Goal: Information Seeking & Learning: Find specific page/section

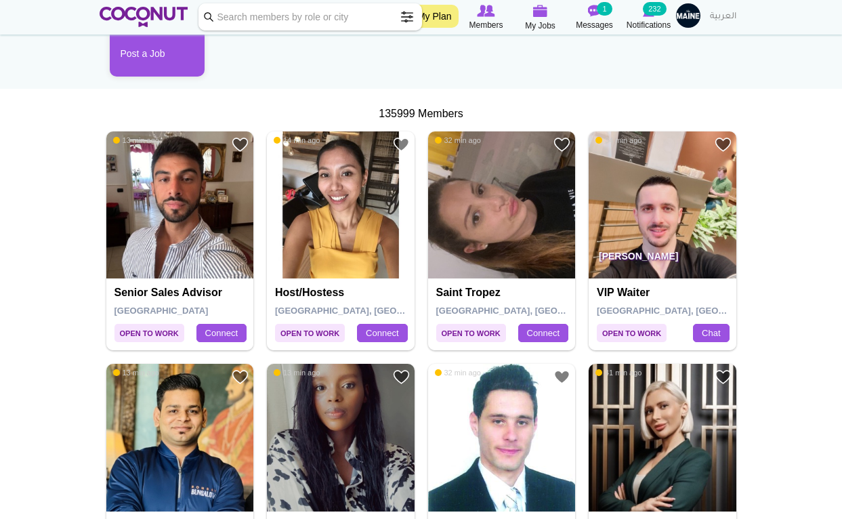
scroll to position [183, 0]
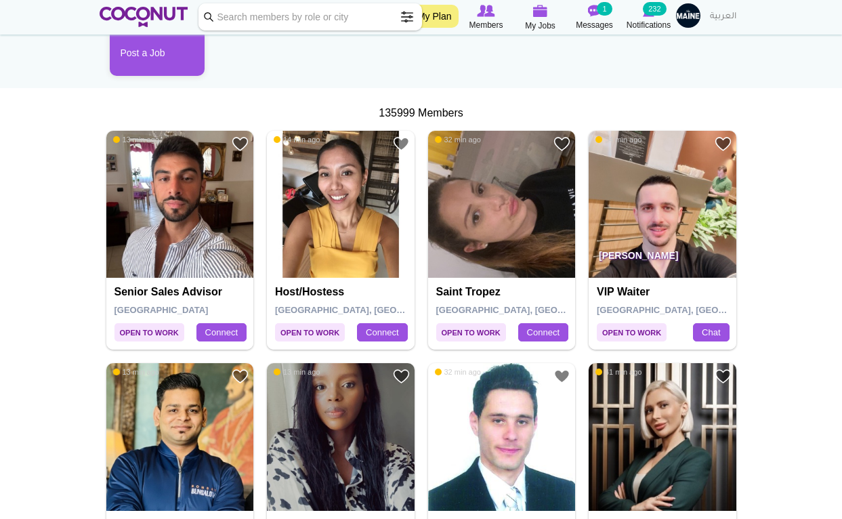
click at [186, 227] on img at bounding box center [180, 205] width 148 height 148
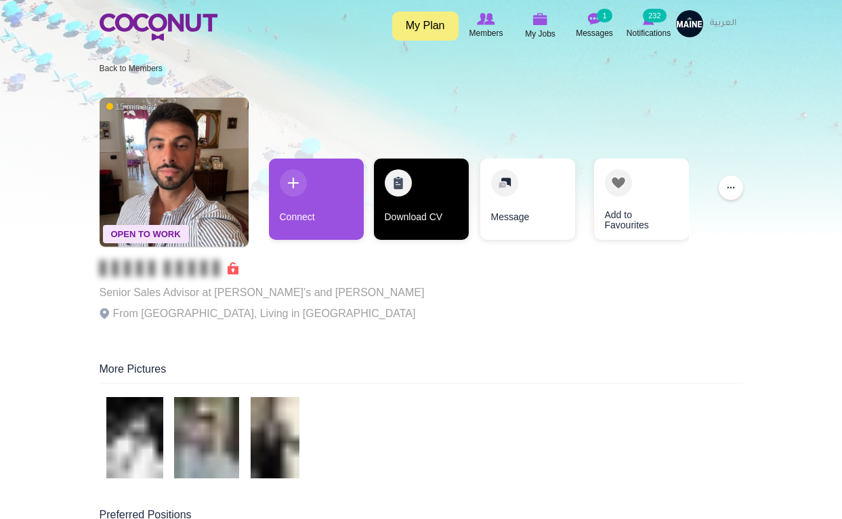
click at [422, 203] on link "Download CV" at bounding box center [421, 198] width 95 height 81
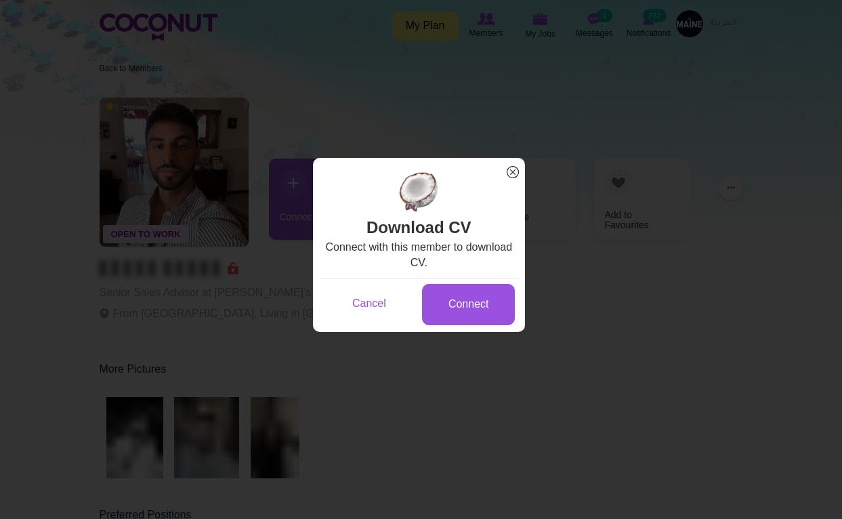
click at [513, 171] on span "x" at bounding box center [513, 172] width 18 height 18
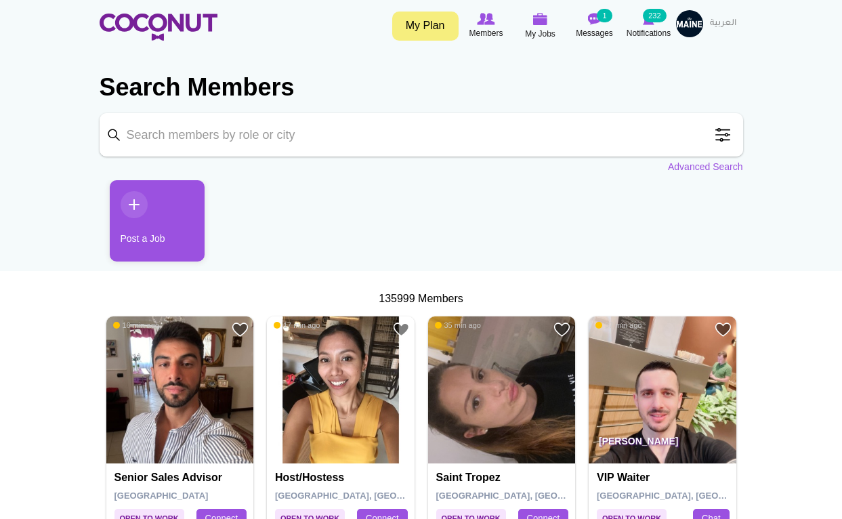
click at [722, 139] on span at bounding box center [722, 134] width 27 height 27
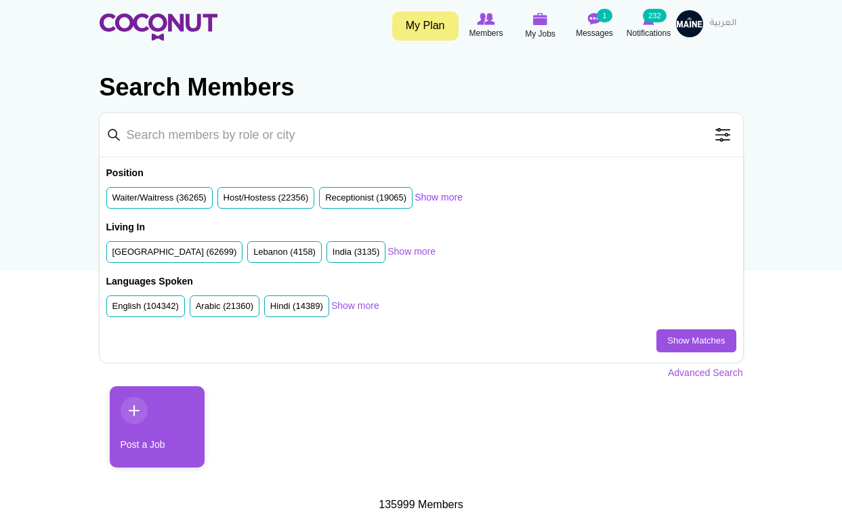
click at [452, 199] on link "Show more" at bounding box center [438, 197] width 48 height 14
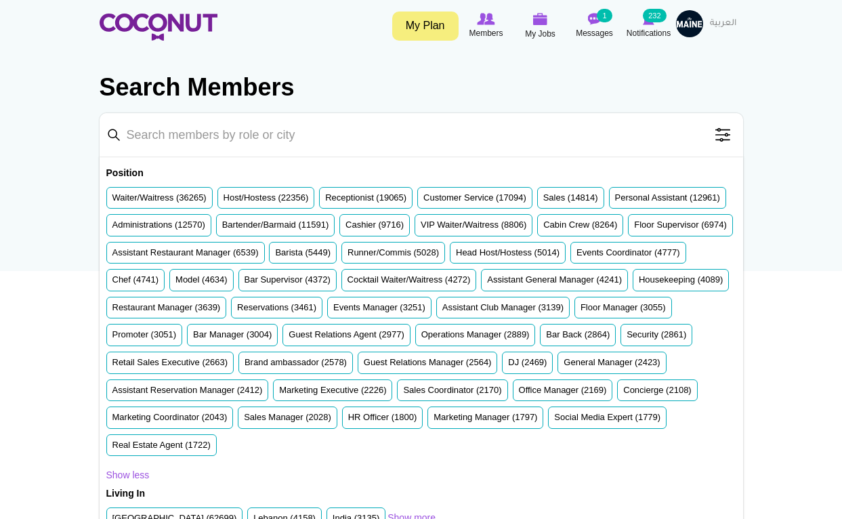
click at [336, 141] on input "Keyword" at bounding box center [421, 134] width 643 height 43
type input "chef"
click button "Search" at bounding box center [0, 0] width 0 height 0
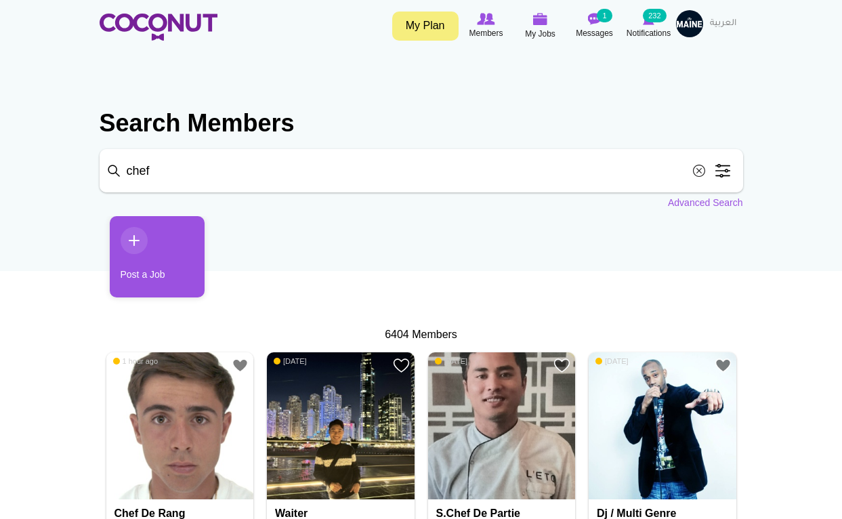
click at [717, 173] on span at bounding box center [722, 170] width 27 height 27
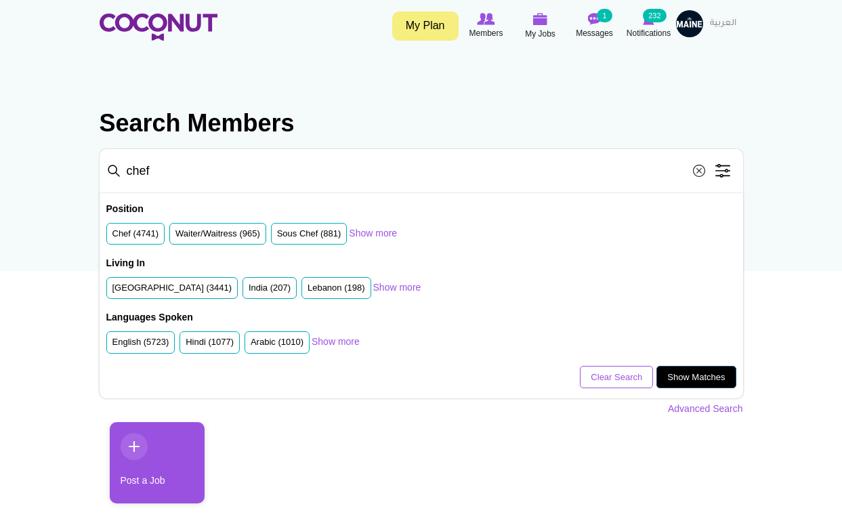
click at [686, 376] on link "Show Matches" at bounding box center [695, 377] width 79 height 23
click at [147, 233] on label "Chef (4741)" at bounding box center [135, 233] width 47 height 13
click at [112, 236] on input "Chef (4741)" at bounding box center [112, 236] width 0 height 0
click at [374, 232] on link "Show more" at bounding box center [373, 233] width 48 height 14
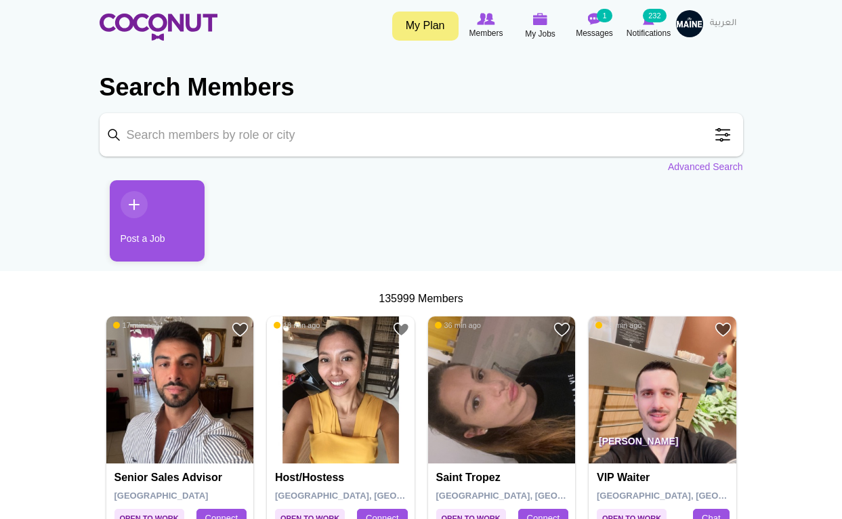
click at [717, 134] on span at bounding box center [722, 134] width 27 height 27
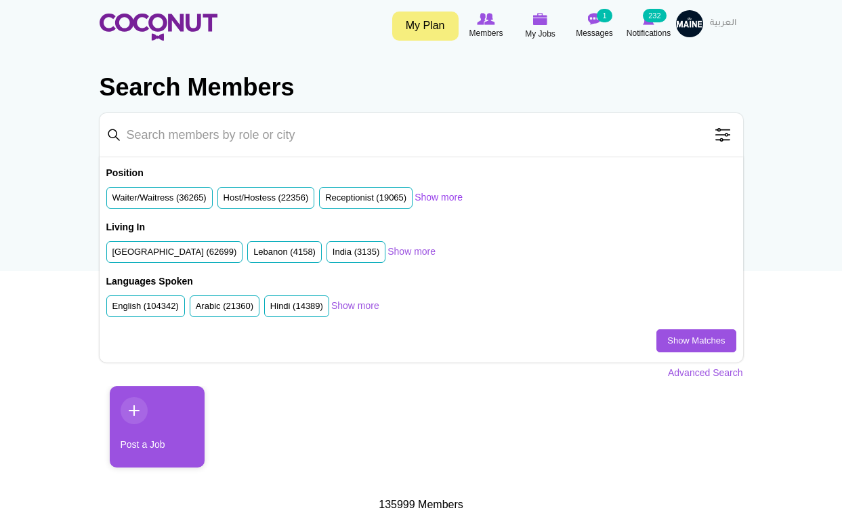
click at [457, 198] on link "Show more" at bounding box center [438, 197] width 48 height 14
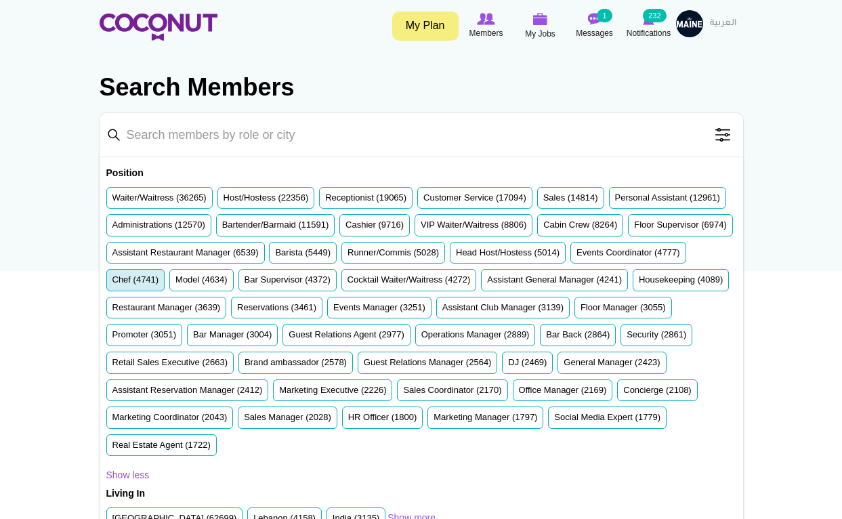
click at [159, 278] on label "Chef (4741)" at bounding box center [135, 280] width 47 height 13
click at [112, 282] on input "Chef (4741)" at bounding box center [112, 282] width 0 height 0
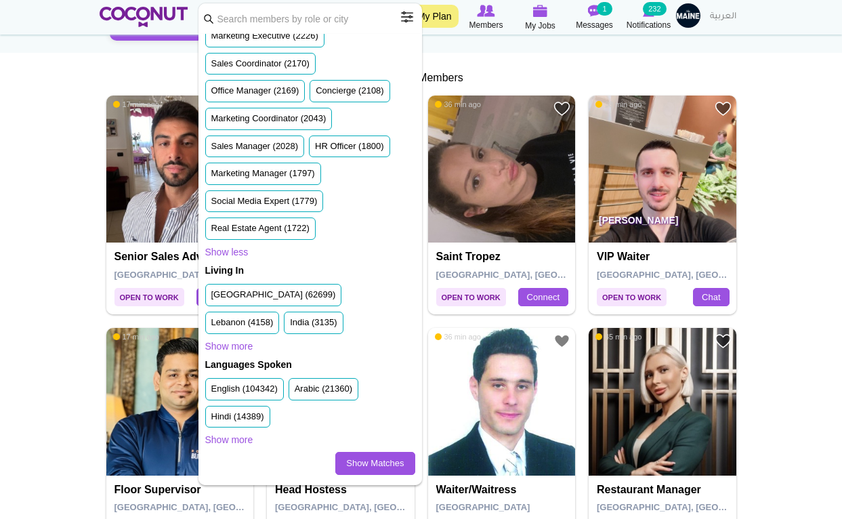
scroll to position [236, 0]
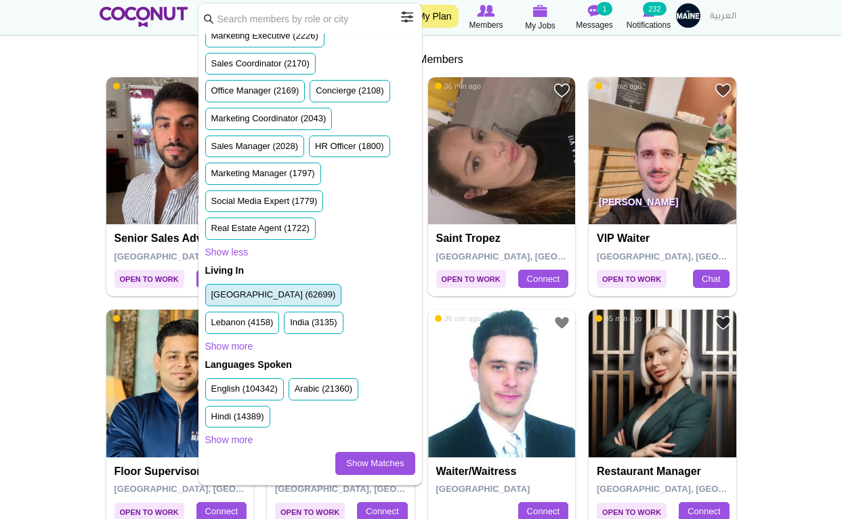
click at [228, 297] on label "United Arab Emirates (62699)" at bounding box center [273, 294] width 125 height 13
click at [211, 297] on input "United Arab Emirates (62699)" at bounding box center [211, 297] width 0 height 0
click at [228, 392] on label "English (104342)" at bounding box center [244, 389] width 66 height 13
click at [211, 391] on input "English (104342)" at bounding box center [211, 391] width 0 height 0
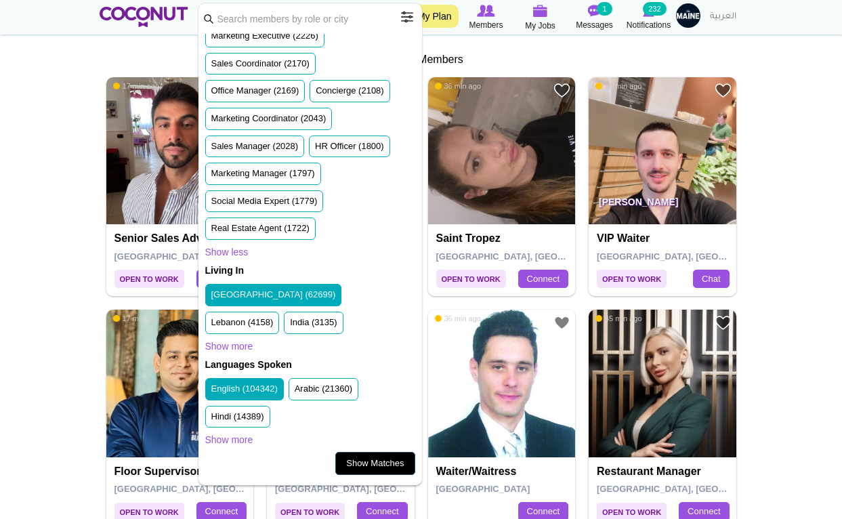
click at [390, 462] on link "Show Matches" at bounding box center [374, 463] width 79 height 23
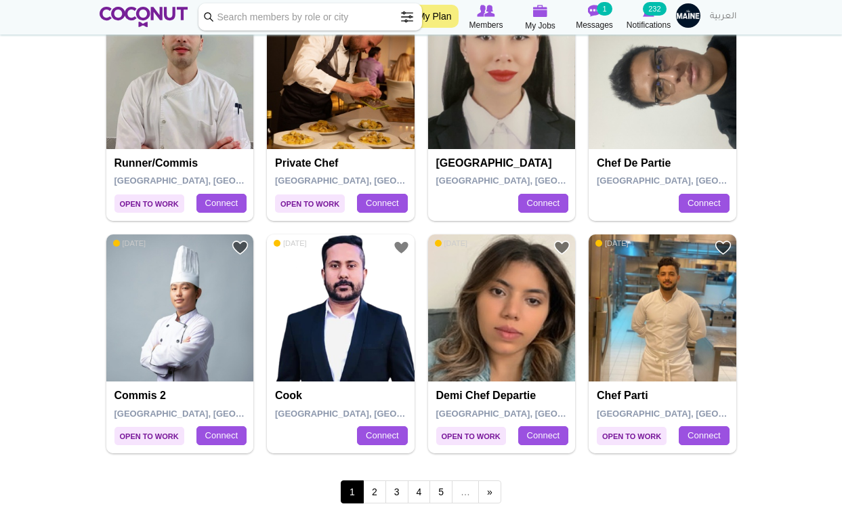
scroll to position [2209, 0]
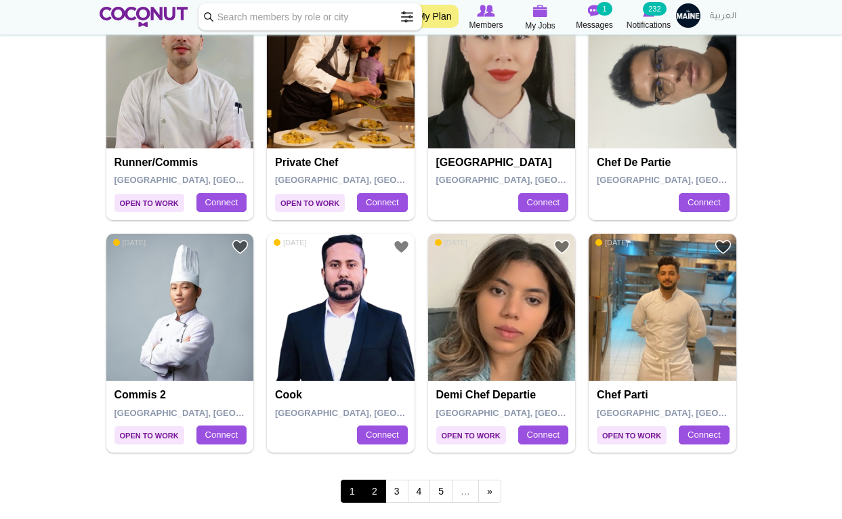
click at [372, 479] on link "2" at bounding box center [374, 490] width 23 height 23
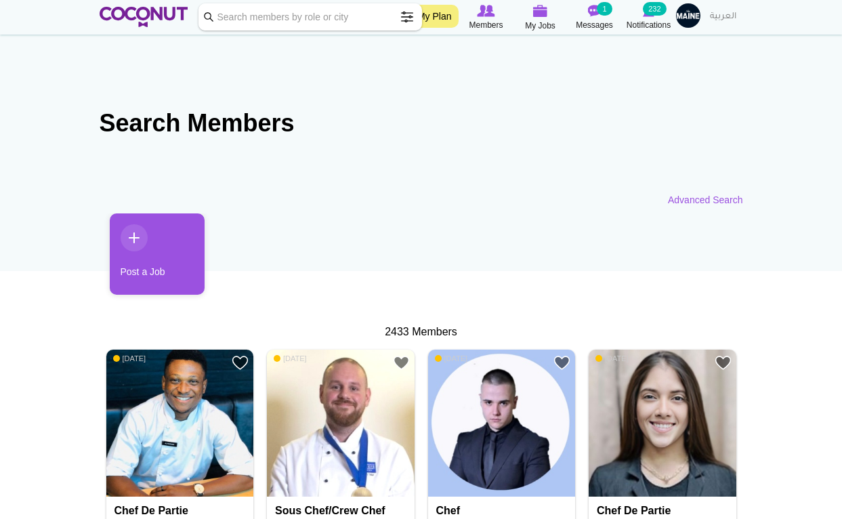
scroll to position [97, 0]
